Goal: Complete application form

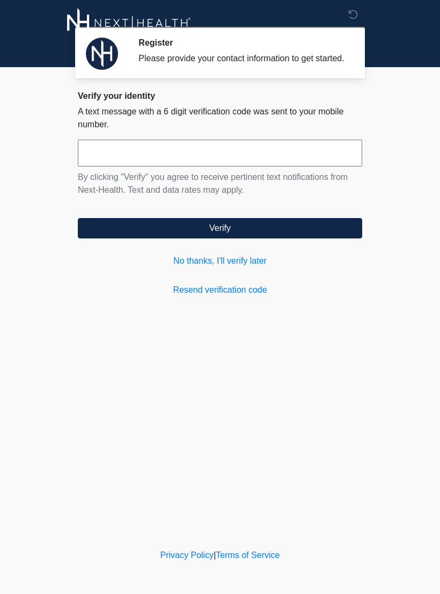
click at [312, 158] on input "text" at bounding box center [220, 153] width 285 height 27
type input "******"
click at [256, 236] on button "Verify" at bounding box center [220, 228] width 285 height 20
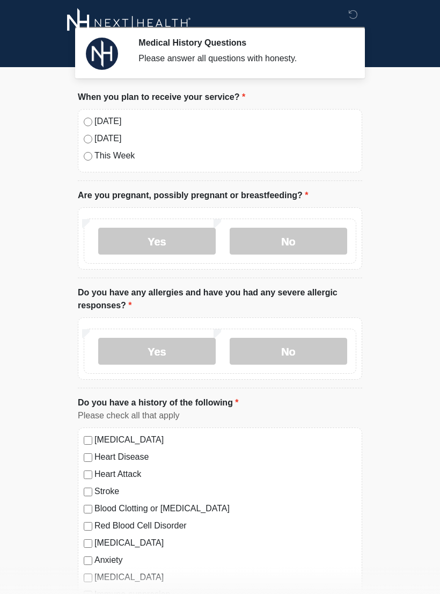
click at [307, 240] on label "No" at bounding box center [289, 241] width 118 height 27
click at [182, 351] on label "Yes" at bounding box center [157, 351] width 118 height 27
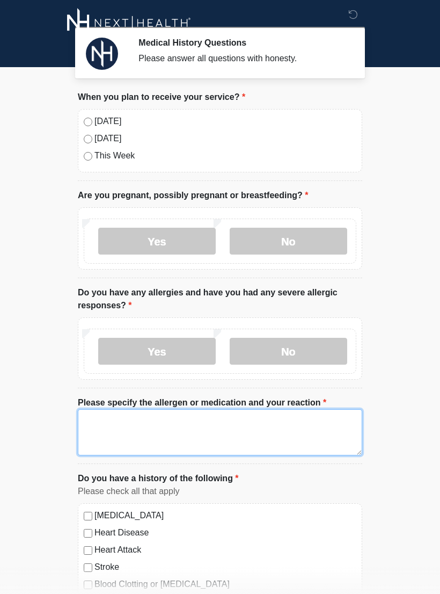
click at [191, 418] on textarea "Please specify the allergen or medication and your reaction" at bounding box center [220, 432] width 285 height 46
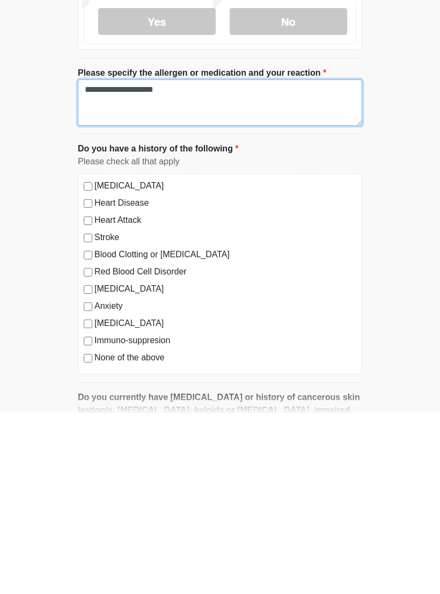
scroll to position [151, 0]
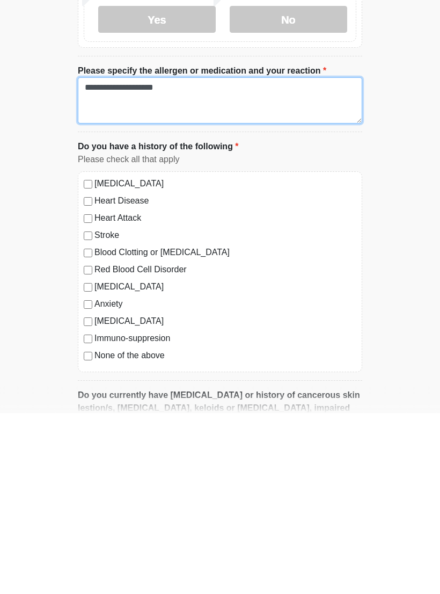
type textarea "**********"
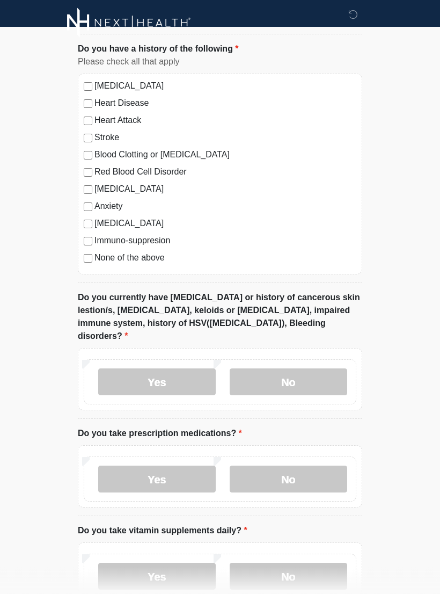
scroll to position [437, 0]
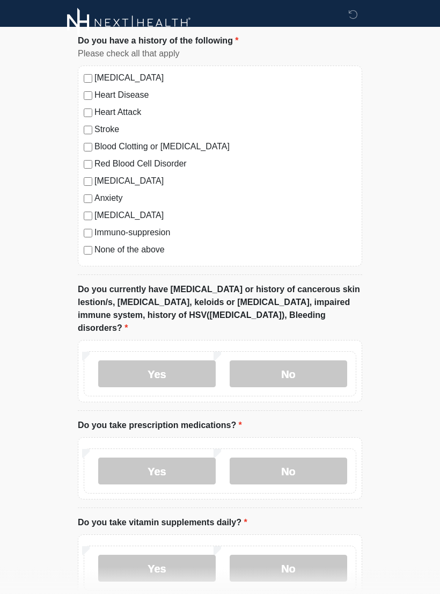
click at [175, 361] on label "Yes" at bounding box center [157, 374] width 118 height 27
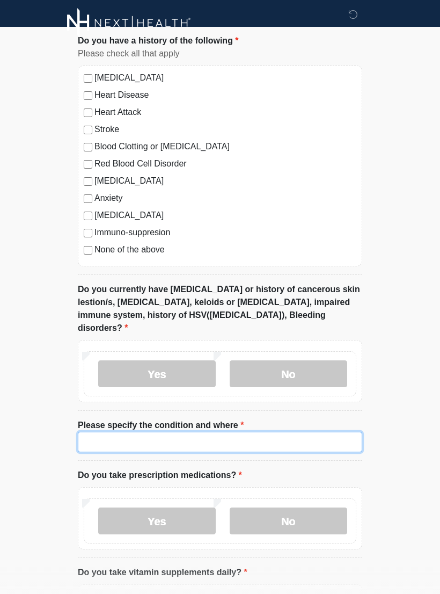
click at [158, 432] on input "Please specify the condition and where" at bounding box center [220, 442] width 285 height 20
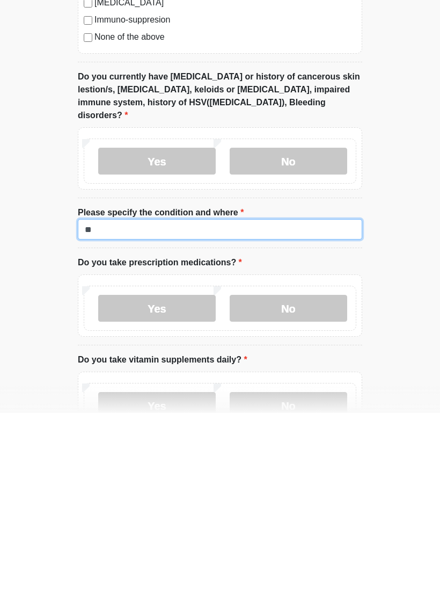
type input "*"
type input "**********"
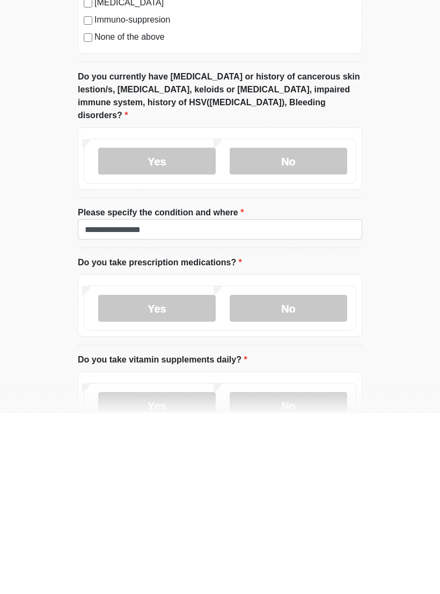
click at [179, 476] on label "Yes" at bounding box center [157, 489] width 118 height 27
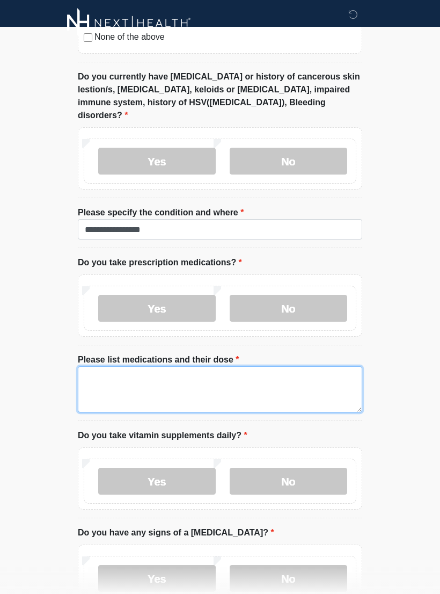
click at [139, 366] on textarea "Please list medications and their dose" at bounding box center [220, 389] width 285 height 46
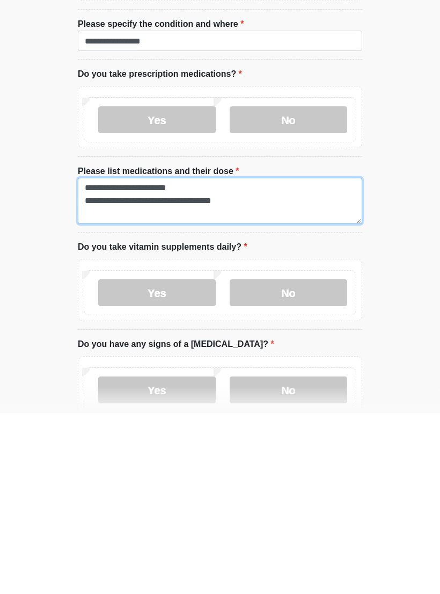
scroll to position [677, 0]
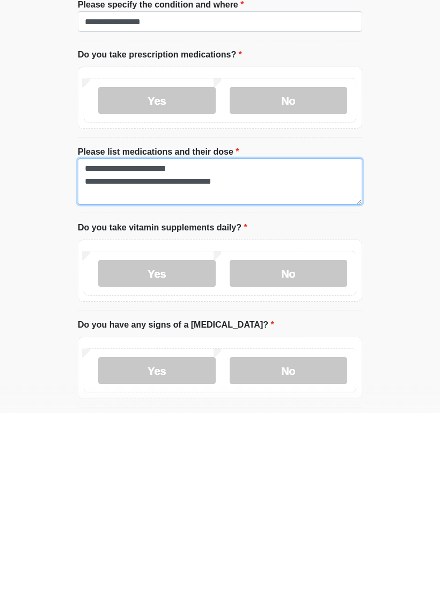
type textarea "**********"
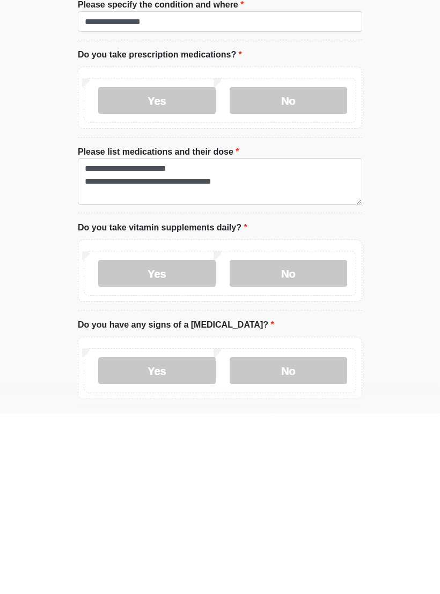
click at [177, 441] on label "Yes" at bounding box center [157, 454] width 118 height 27
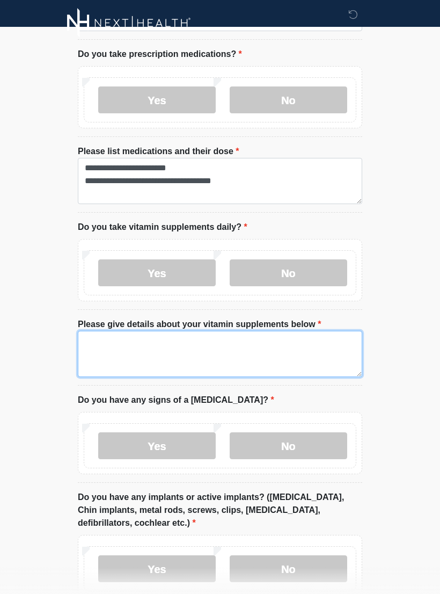
click at [194, 331] on textarea "Please give details about your vitamin supplements below" at bounding box center [220, 354] width 285 height 46
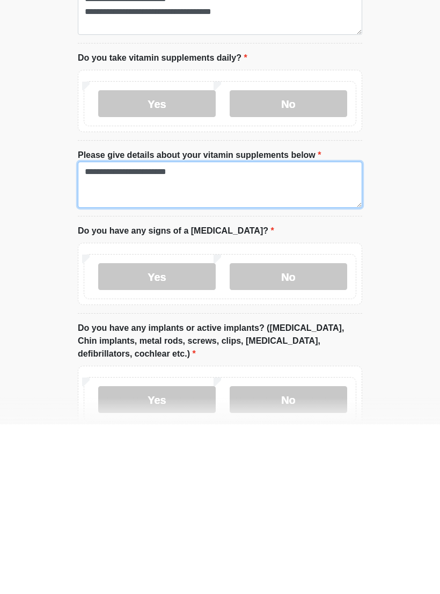
type textarea "**********"
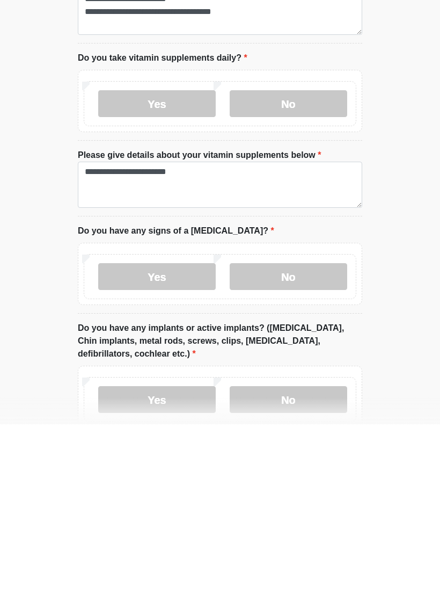
click at [306, 433] on label "No" at bounding box center [289, 446] width 118 height 27
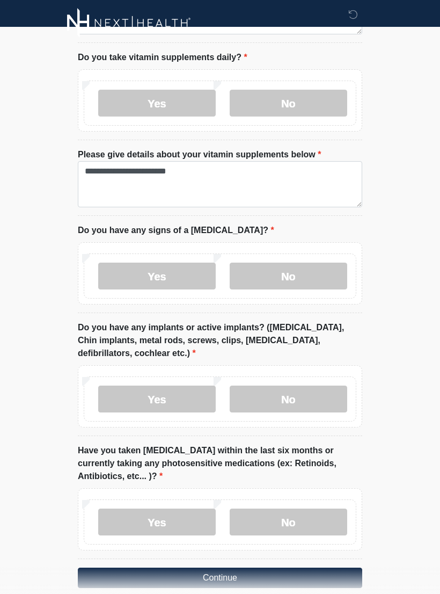
scroll to position [1047, 0]
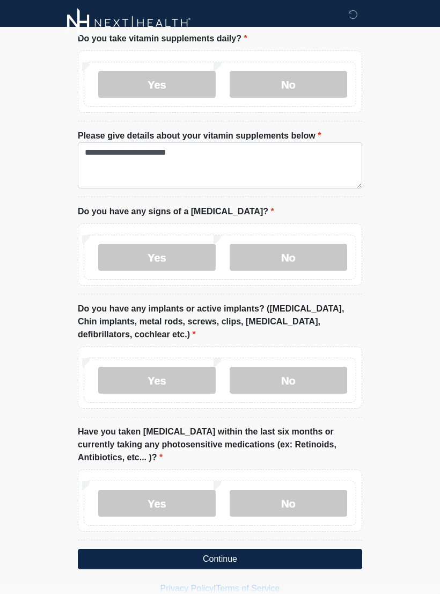
click at [316, 367] on label "No" at bounding box center [289, 380] width 118 height 27
click at [309, 494] on label "No" at bounding box center [289, 503] width 118 height 27
click at [252, 549] on button "Continue" at bounding box center [220, 559] width 285 height 20
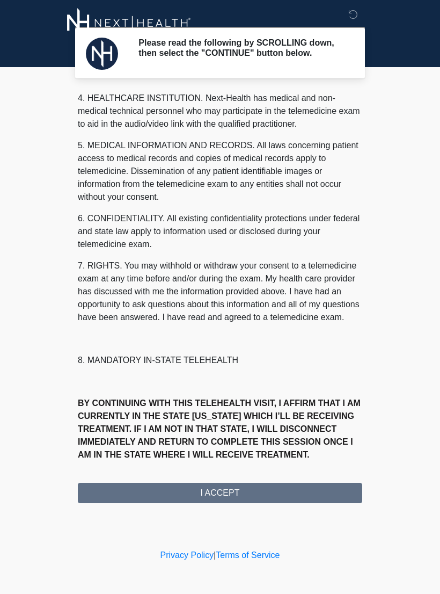
scroll to position [308, 0]
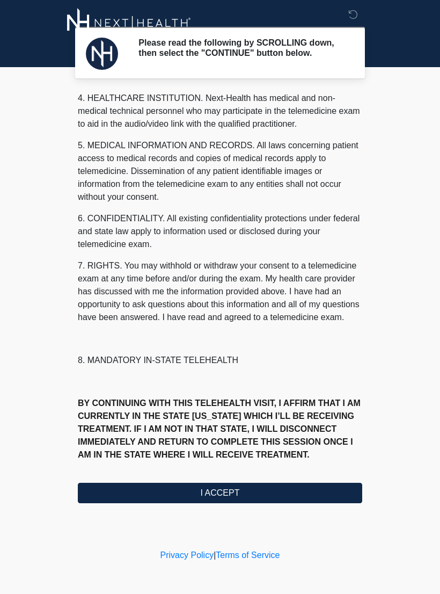
click at [242, 502] on button "I ACCEPT" at bounding box center [220, 493] width 285 height 20
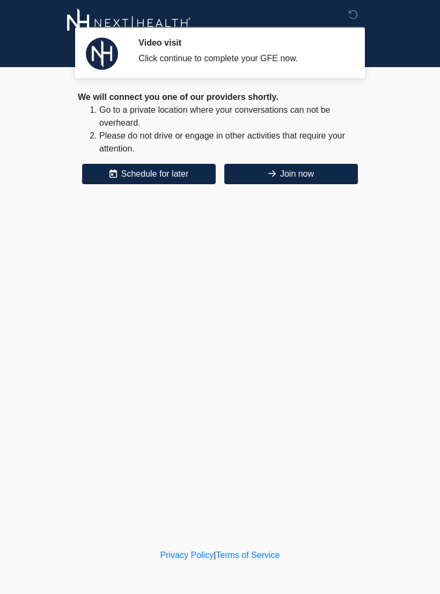
click at [316, 182] on button "Join now" at bounding box center [291, 174] width 134 height 20
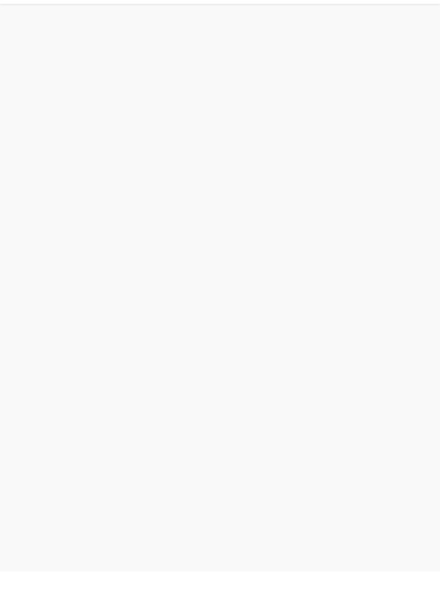
scroll to position [3, 0]
